Goal: Transaction & Acquisition: Book appointment/travel/reservation

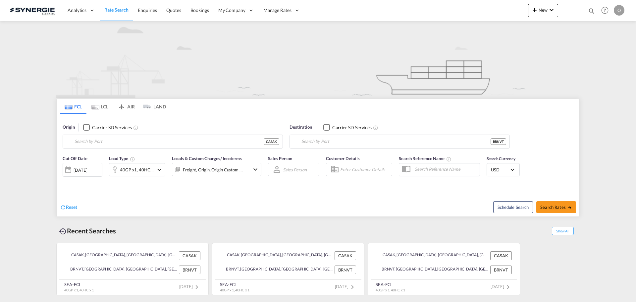
type input "Saskatoon, SK, CASAK"
type input "Navegantes, BRNVT"
click at [594, 9] on md-icon "icon-magnify" at bounding box center [591, 10] width 7 height 7
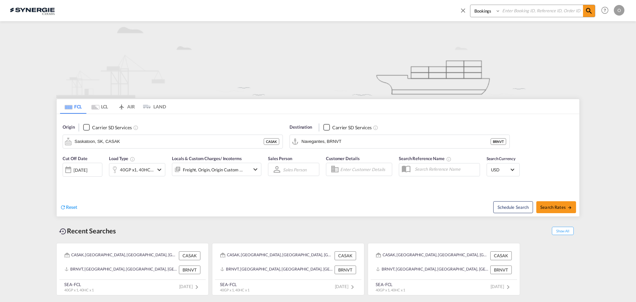
click at [489, 10] on select "Bookings Quotes Enquiries" at bounding box center [485, 11] width 31 height 12
select select "Quotes"
click at [470, 5] on select "Bookings Quotes Enquiries" at bounding box center [485, 11] width 31 height 12
click at [515, 14] on input at bounding box center [542, 11] width 82 height 12
paste input "SYC000015262"
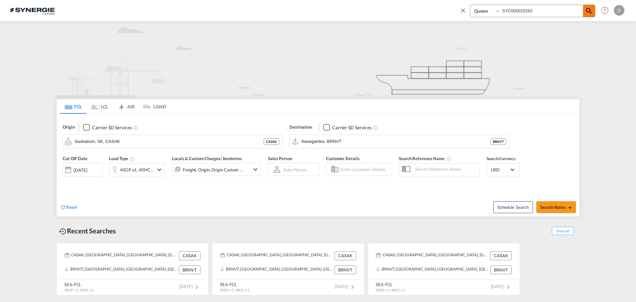
type input "SYC000015262"
click at [587, 14] on md-icon "icon-magnify" at bounding box center [589, 11] width 8 height 8
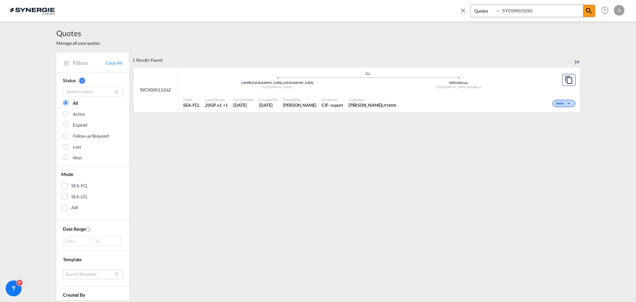
click at [352, 104] on span "ANTOINE BLEAU LITHION" at bounding box center [373, 105] width 48 height 6
click at [306, 101] on div "Created By Daniel Dico" at bounding box center [299, 102] width 39 height 17
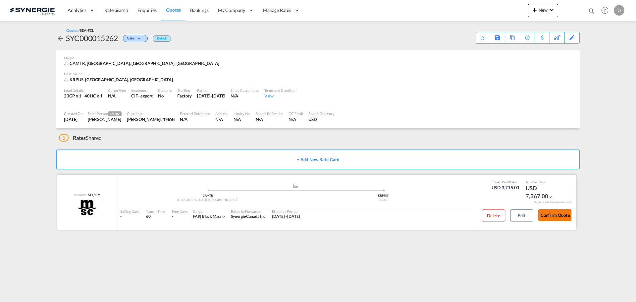
click at [561, 214] on button "Confirm Quote" at bounding box center [554, 215] width 33 height 12
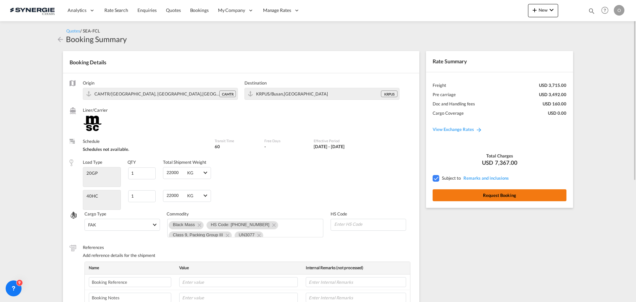
click at [476, 193] on button "Request Booking" at bounding box center [500, 195] width 134 height 12
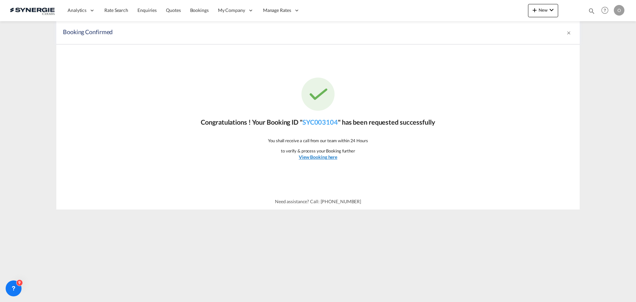
click at [326, 156] on u "View Booking here" at bounding box center [318, 157] width 38 height 6
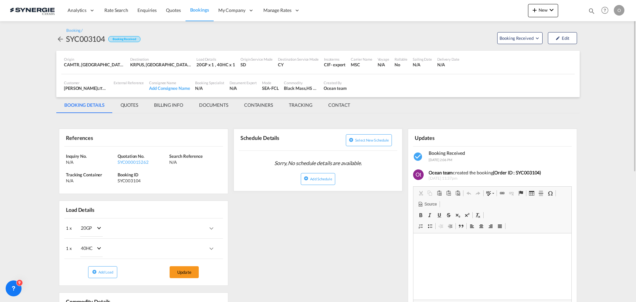
click at [132, 104] on md-tab-item "QUOTES" at bounding box center [129, 105] width 33 height 16
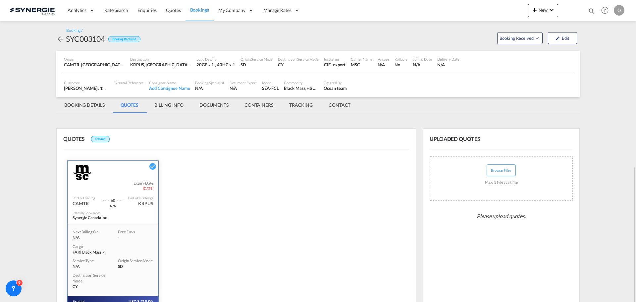
scroll to position [94, 0]
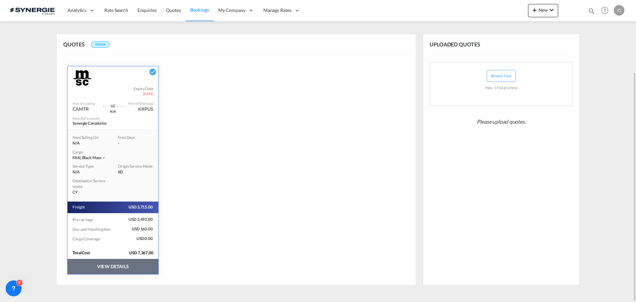
click at [107, 265] on button "VIEW DETAILS" at bounding box center [113, 266] width 91 height 15
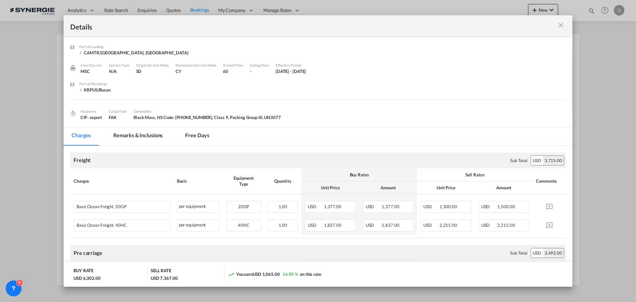
click at [141, 137] on md-tab-item "Remarks & Inclusions" at bounding box center [137, 136] width 65 height 18
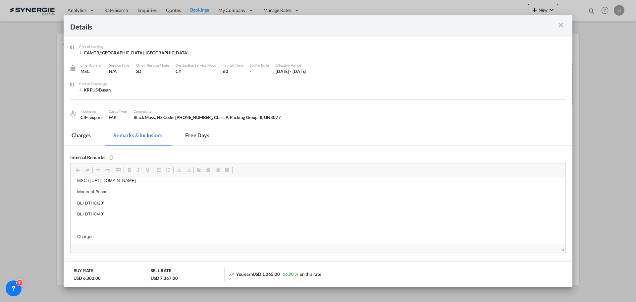
scroll to position [7, 0]
drag, startPoint x: 281, startPoint y: 187, endPoint x: 190, endPoint y: 181, distance: 91.0
drag, startPoint x: 275, startPoint y: 189, endPoint x: 92, endPoint y: 188, distance: 182.9
click at [91, 188] on p "MSC / https://app.frontapp.com/open/msg_1hysz9n3?key=c0XE302WWSvtdNGdXSzjtCV7co…" at bounding box center [318, 187] width 482 height 7
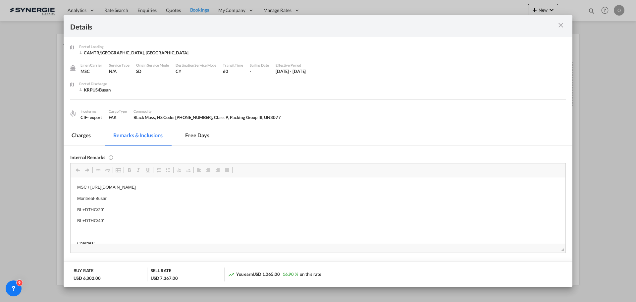
copy p "https://app.frontapp.com/open/msg_1hysz9n3?key=c0XE302WWSvtdNGdXSzjtCV7coD6HK7g"
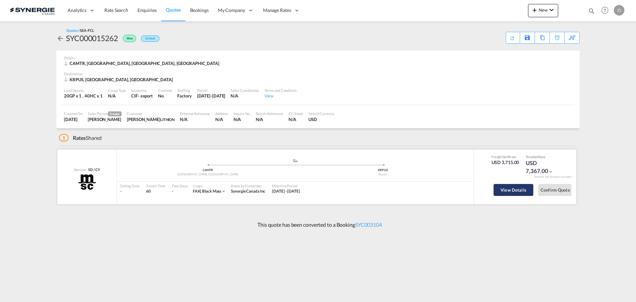
click at [511, 187] on button "View Details" at bounding box center [514, 190] width 40 height 12
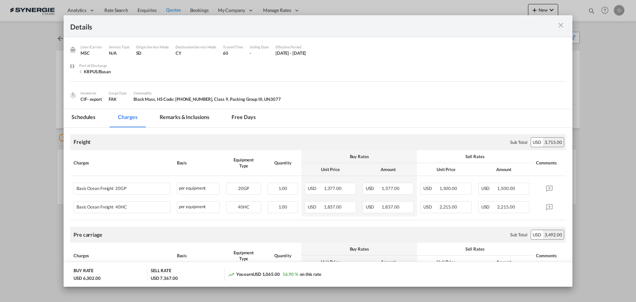
scroll to position [33, 0]
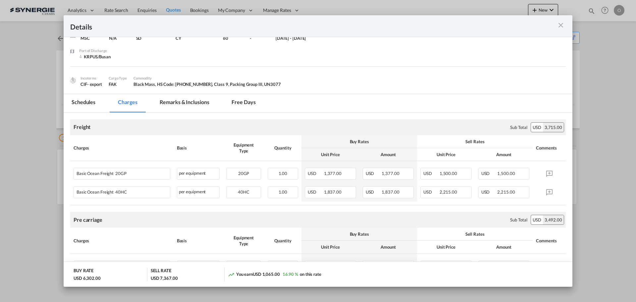
drag, startPoint x: 267, startPoint y: 84, endPoint x: 134, endPoint y: 85, distance: 133.5
click at [134, 85] on div "Black Mass , HS Code: [PHONE_NUMBER] , Class 9, Packing Group III , UN3077" at bounding box center [207, 84] width 147 height 6
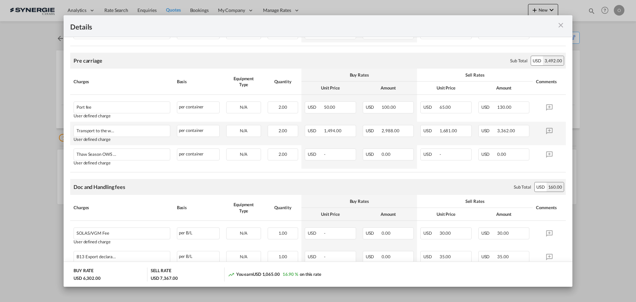
scroll to position [352, 0]
